Goal: Task Accomplishment & Management: Manage account settings

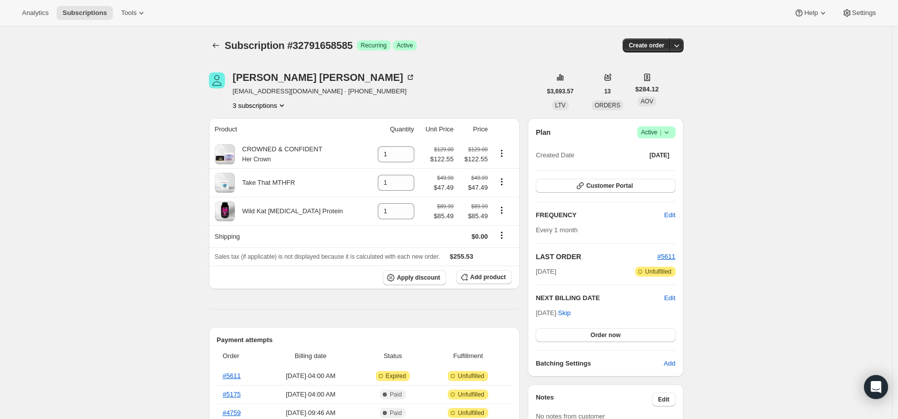
scroll to position [8, 0]
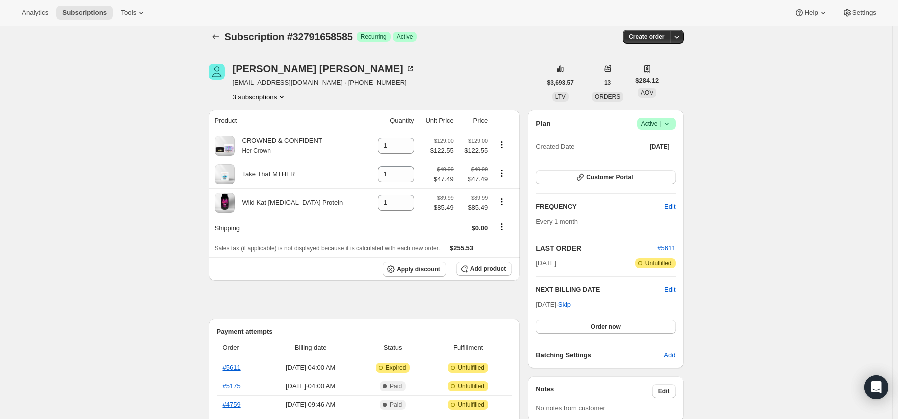
click at [672, 124] on icon at bounding box center [667, 124] width 10 height 10
click at [659, 161] on span "Cancel subscription" at bounding box center [656, 160] width 56 height 7
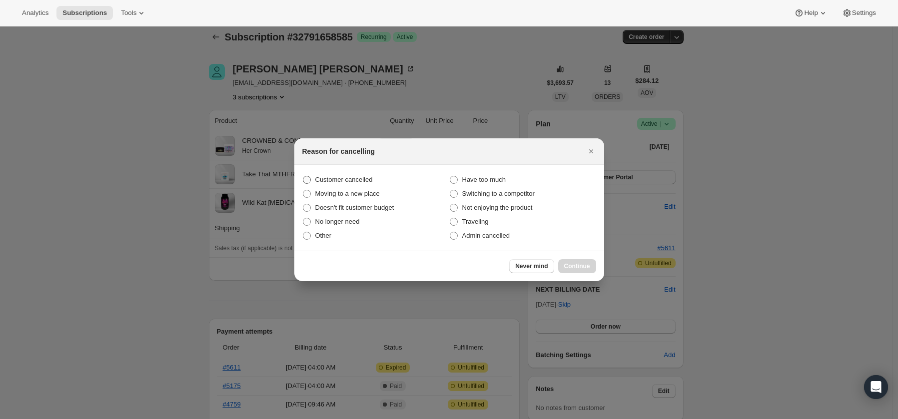
click at [346, 177] on span "Customer cancelled" at bounding box center [343, 179] width 57 height 7
click at [303, 176] on input "Customer cancelled" at bounding box center [303, 176] width 0 height 0
radio input "true"
click at [586, 262] on button "Continue" at bounding box center [577, 266] width 38 height 14
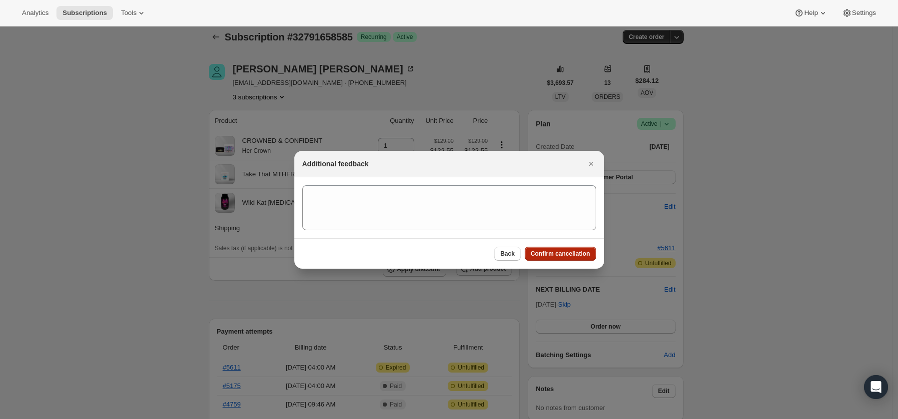
click at [581, 254] on span "Confirm cancellation" at bounding box center [560, 254] width 59 height 8
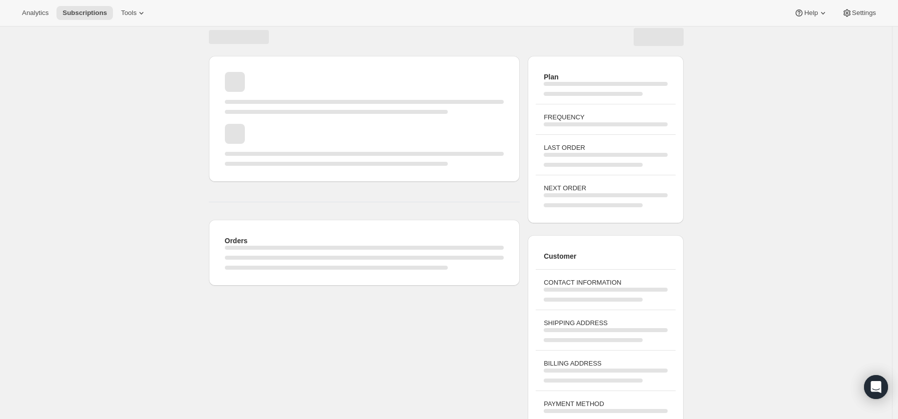
click at [266, 97] on div "Page loading" at bounding box center [364, 93] width 279 height 42
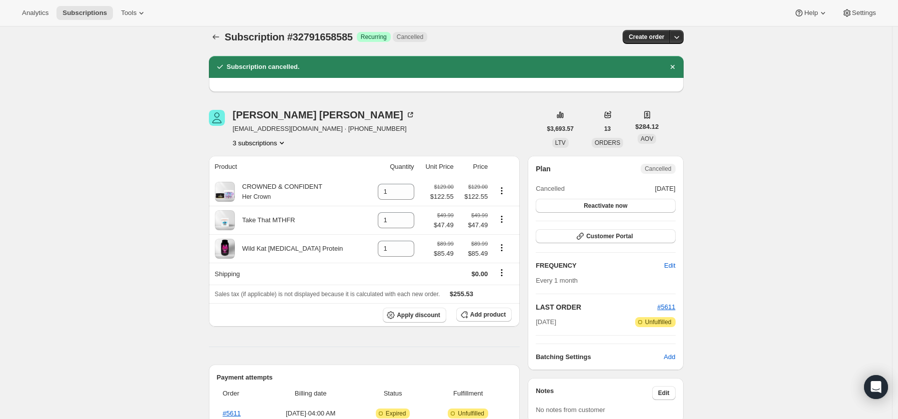
click at [250, 143] on button "3 subscriptions" at bounding box center [260, 143] width 54 height 10
click at [246, 178] on span "31231311961" at bounding box center [243, 178] width 40 height 7
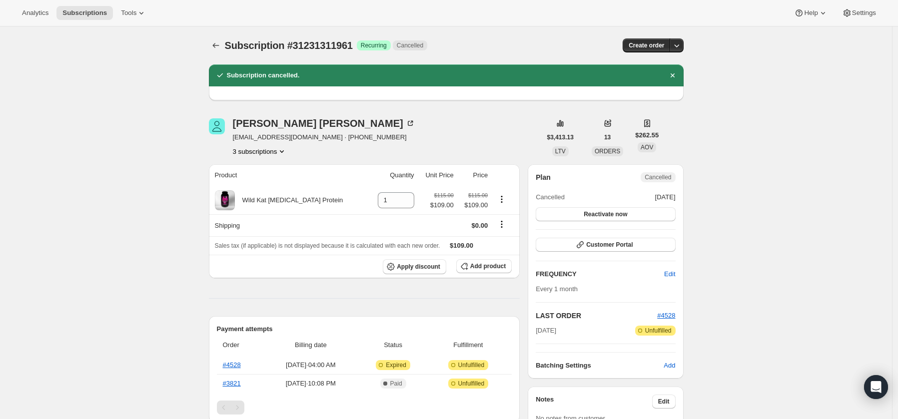
click at [256, 147] on button "3 subscriptions" at bounding box center [260, 151] width 54 height 10
click at [263, 170] on span "30791041113" at bounding box center [245, 169] width 40 height 7
